Goal: Navigation & Orientation: Find specific page/section

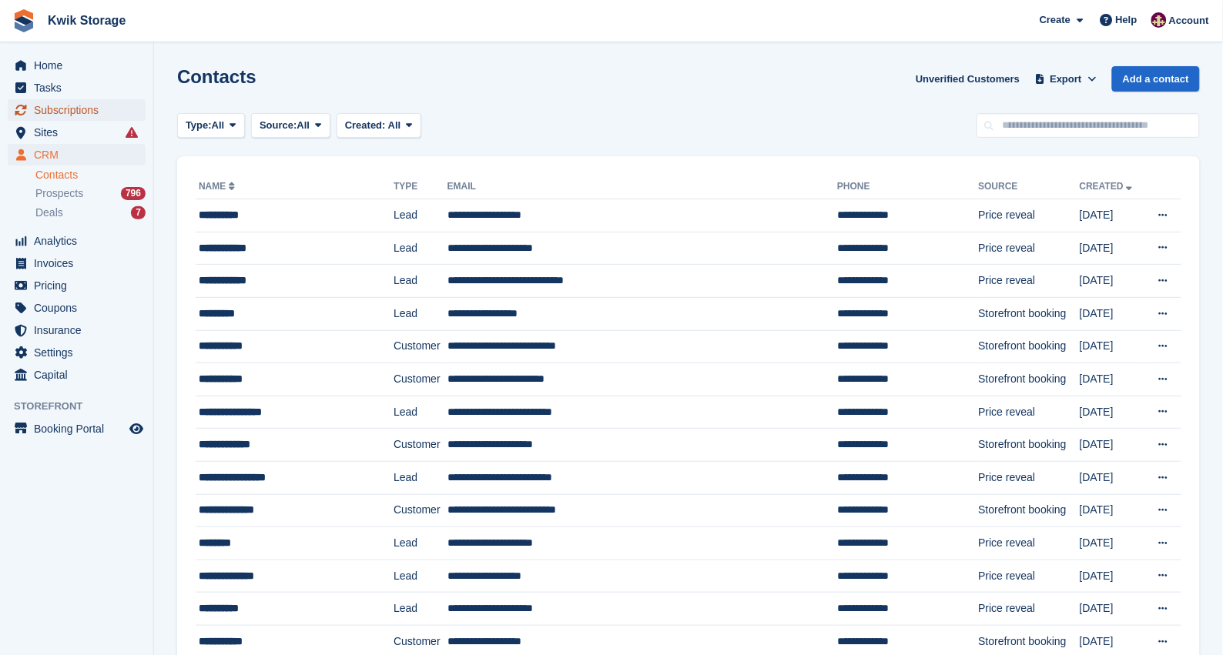
click at [65, 102] on span "Subscriptions" at bounding box center [80, 110] width 92 height 22
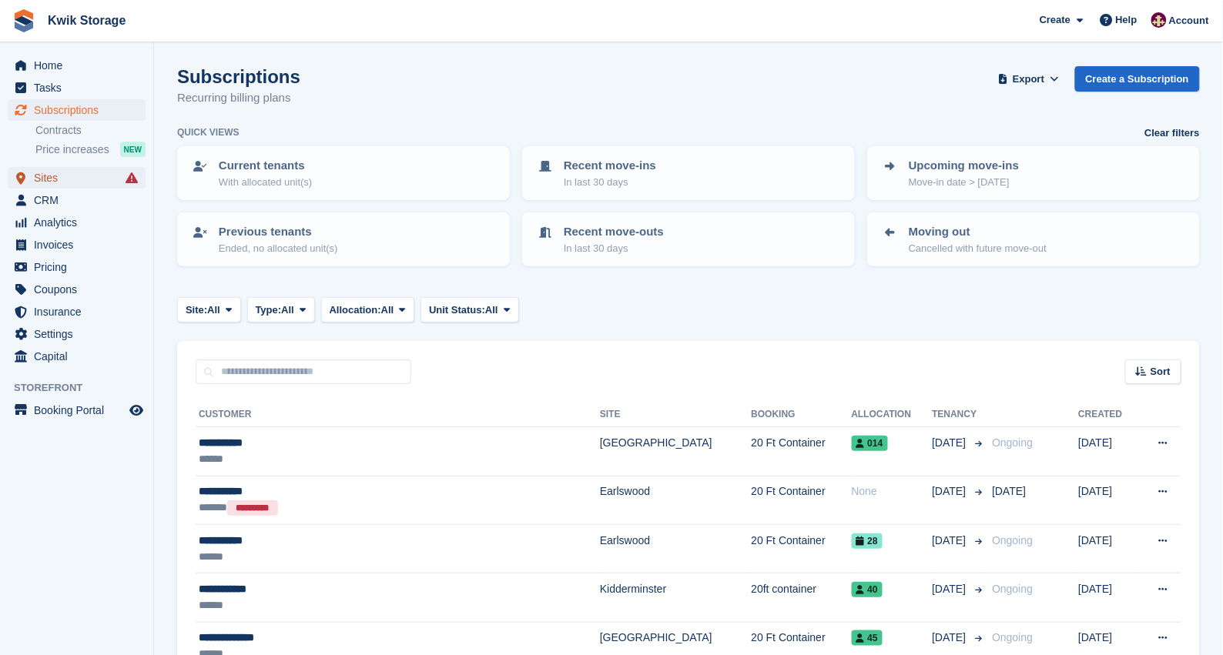
click at [58, 183] on span "Sites" at bounding box center [80, 178] width 92 height 22
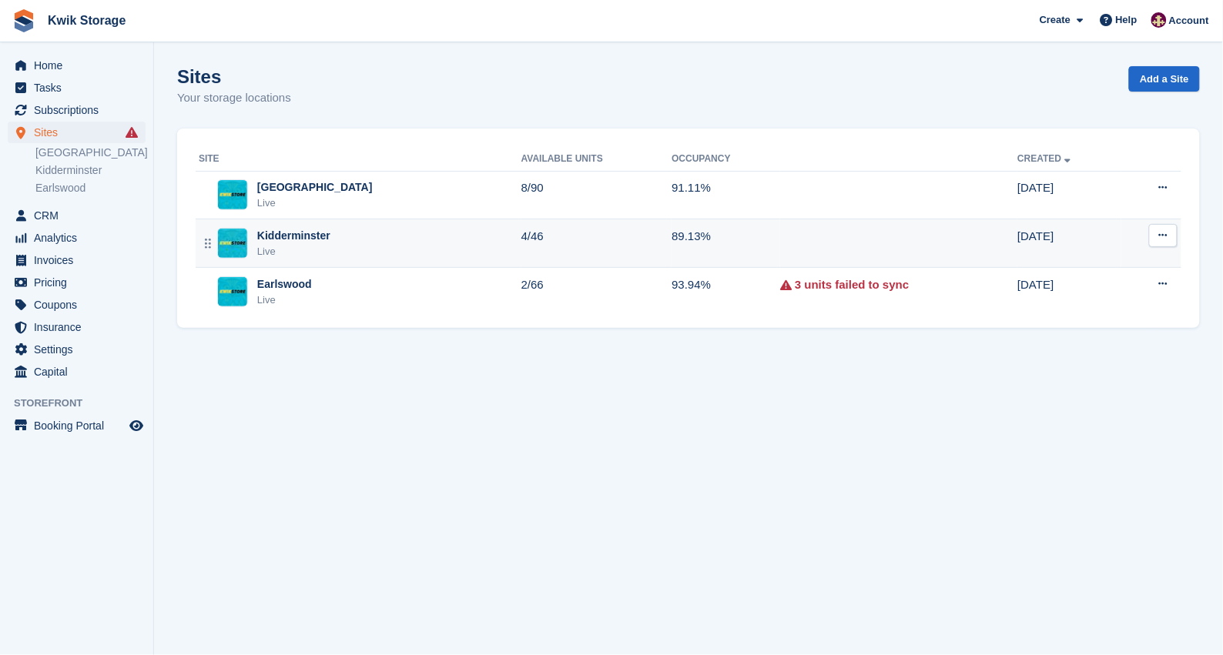
click at [327, 263] on td "Kidderminster Live" at bounding box center [359, 243] width 326 height 49
